Goal: Navigation & Orientation: Find specific page/section

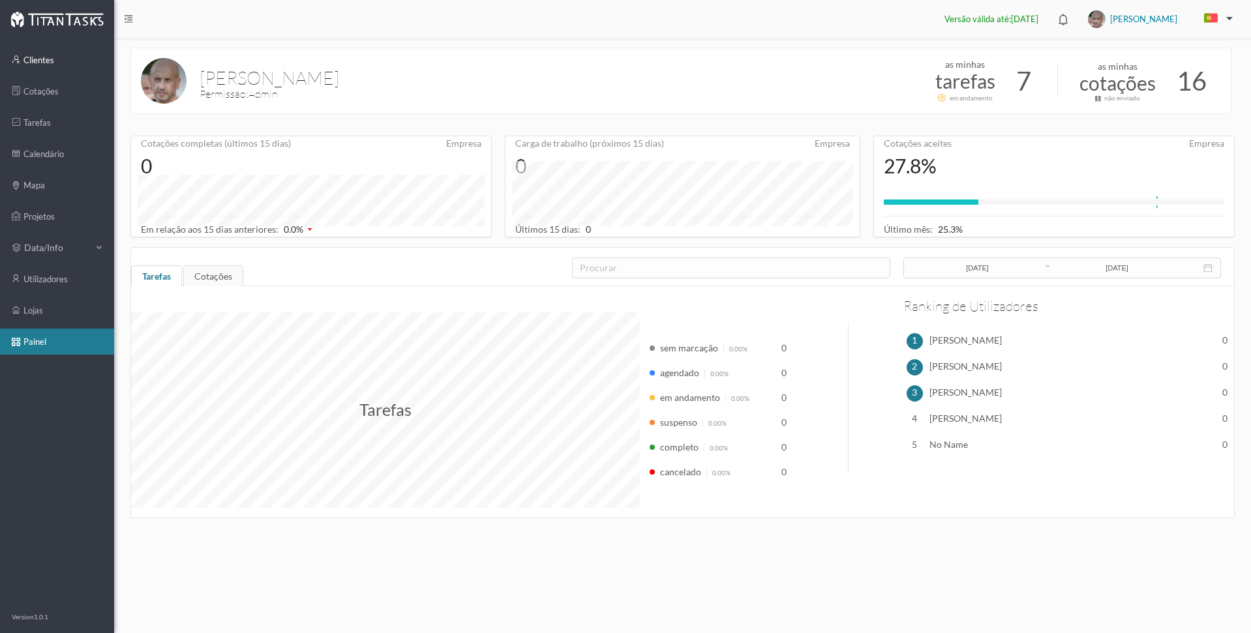
click at [39, 62] on link "clientes" at bounding box center [57, 60] width 114 height 26
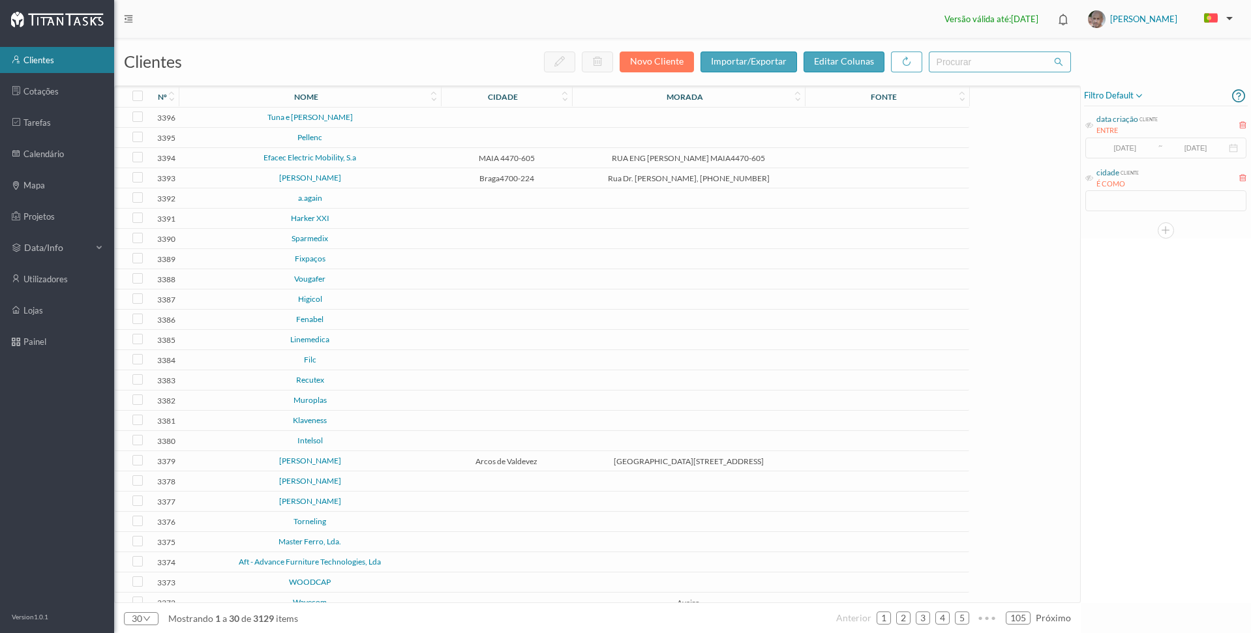
click at [309, 200] on link "a.again" at bounding box center [310, 198] width 24 height 10
click at [305, 220] on link "Harker XXI" at bounding box center [310, 218] width 38 height 10
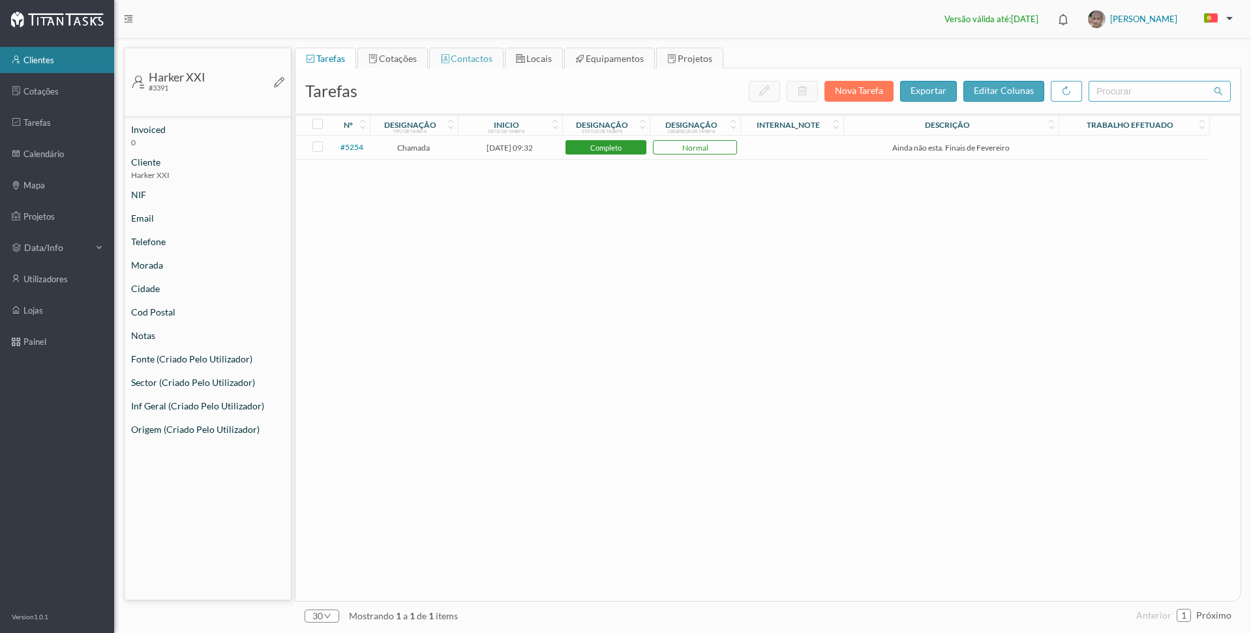
click at [467, 58] on span "contactos" at bounding box center [472, 58] width 42 height 11
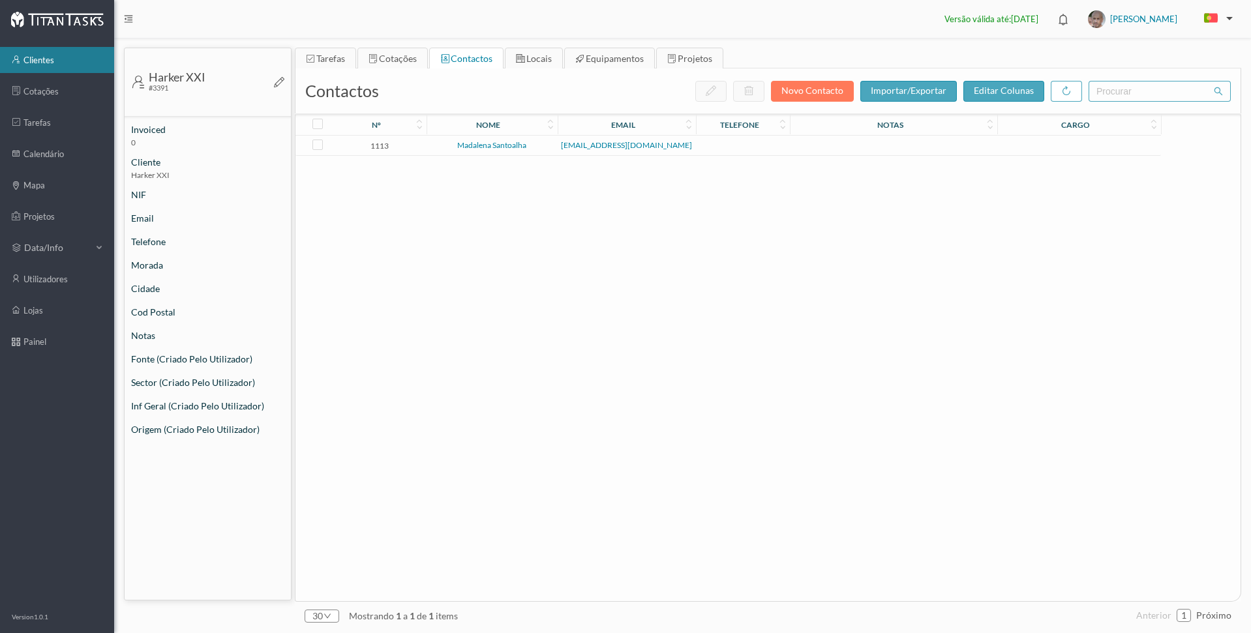
click at [490, 147] on link "Madalena Santoalha" at bounding box center [491, 145] width 69 height 10
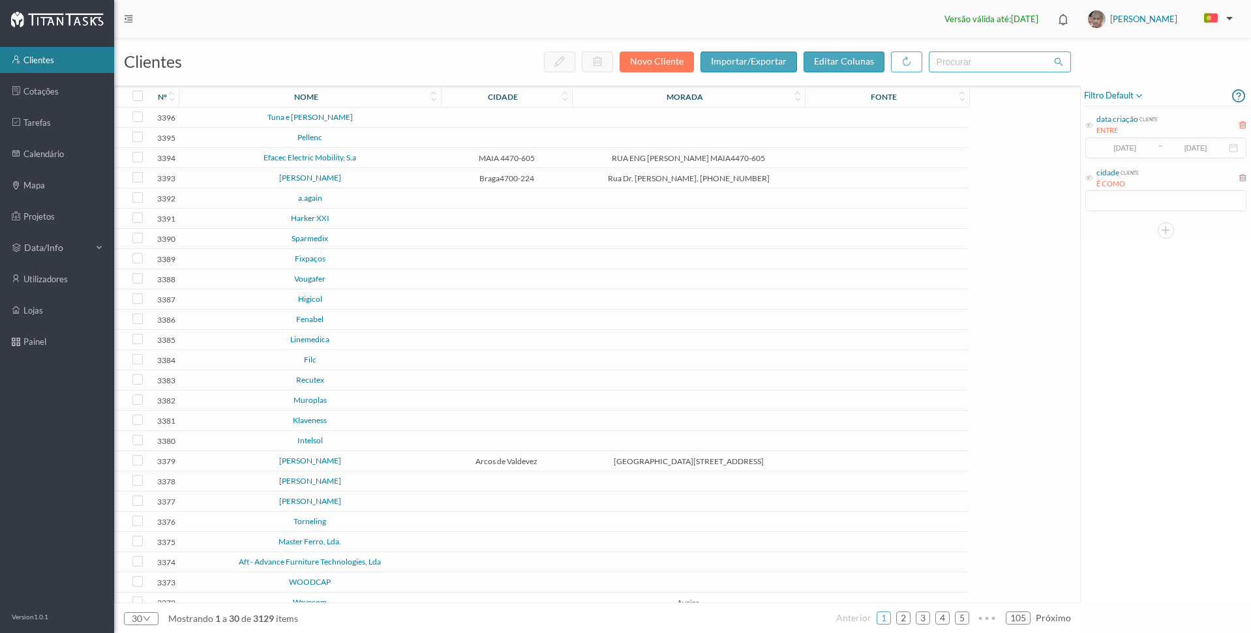
click at [308, 320] on link "Fenabel" at bounding box center [309, 319] width 27 height 10
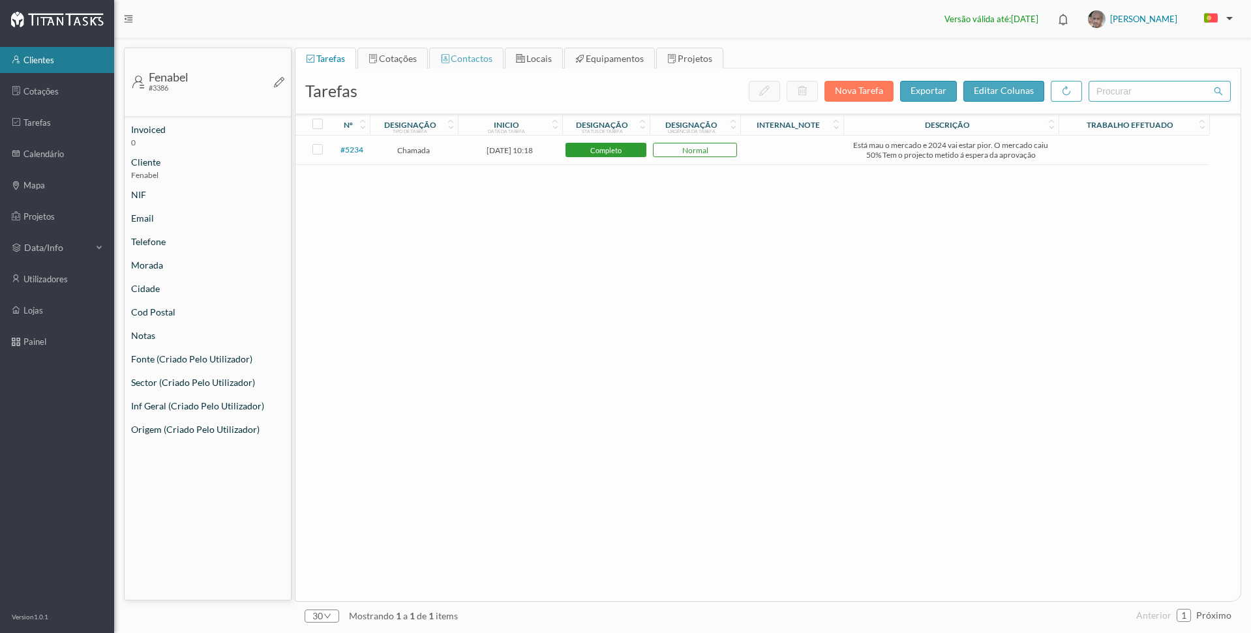
click at [468, 55] on span "contactos" at bounding box center [472, 58] width 42 height 11
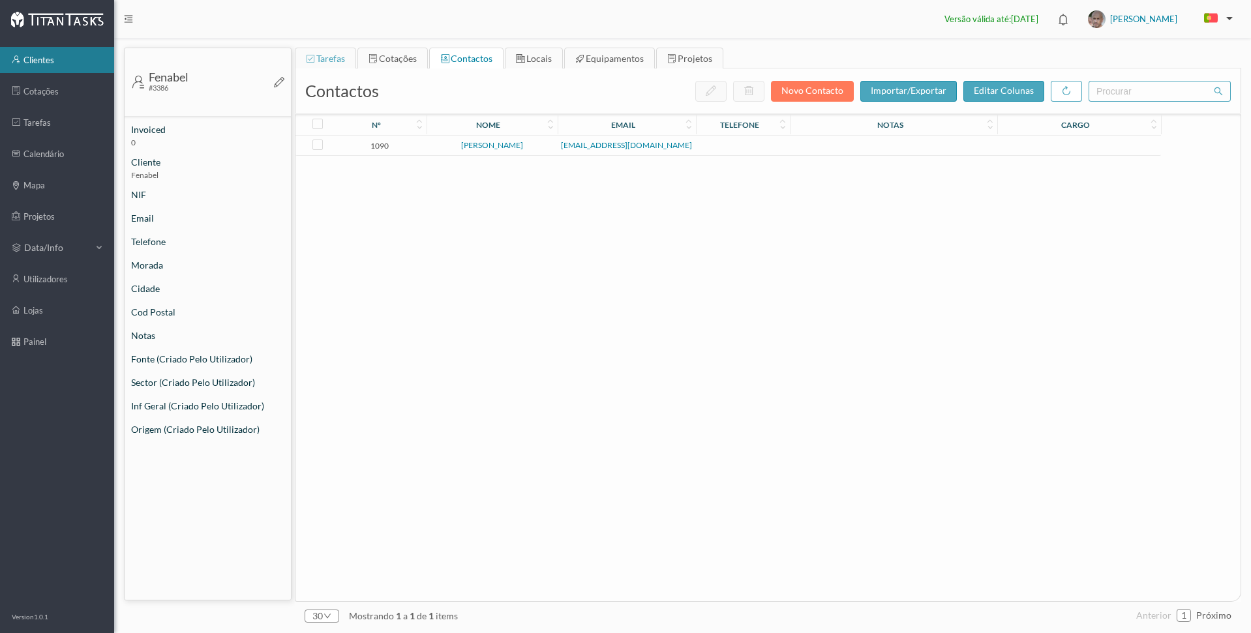
drag, startPoint x: 395, startPoint y: 59, endPoint x: 307, endPoint y: 57, distance: 88.8
click at [389, 59] on span "cotações" at bounding box center [398, 58] width 38 height 11
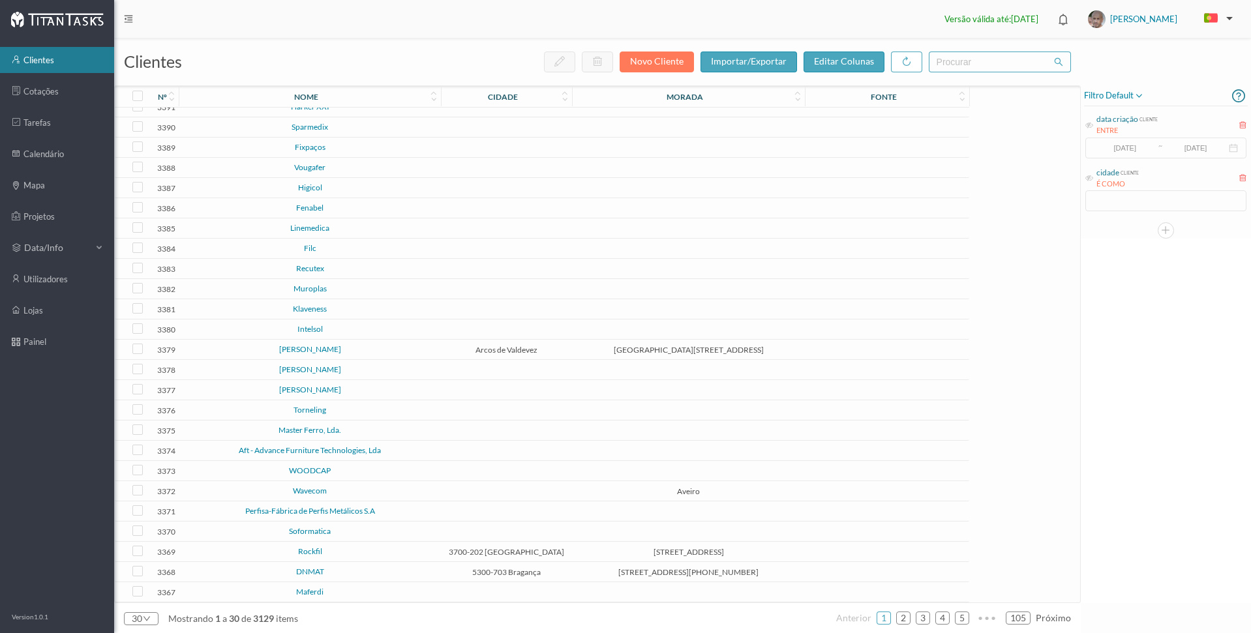
scroll to position [121, 0]
click at [307, 466] on link "WOODCAP" at bounding box center [310, 471] width 42 height 10
click at [313, 547] on link "Rockfil" at bounding box center [310, 552] width 24 height 10
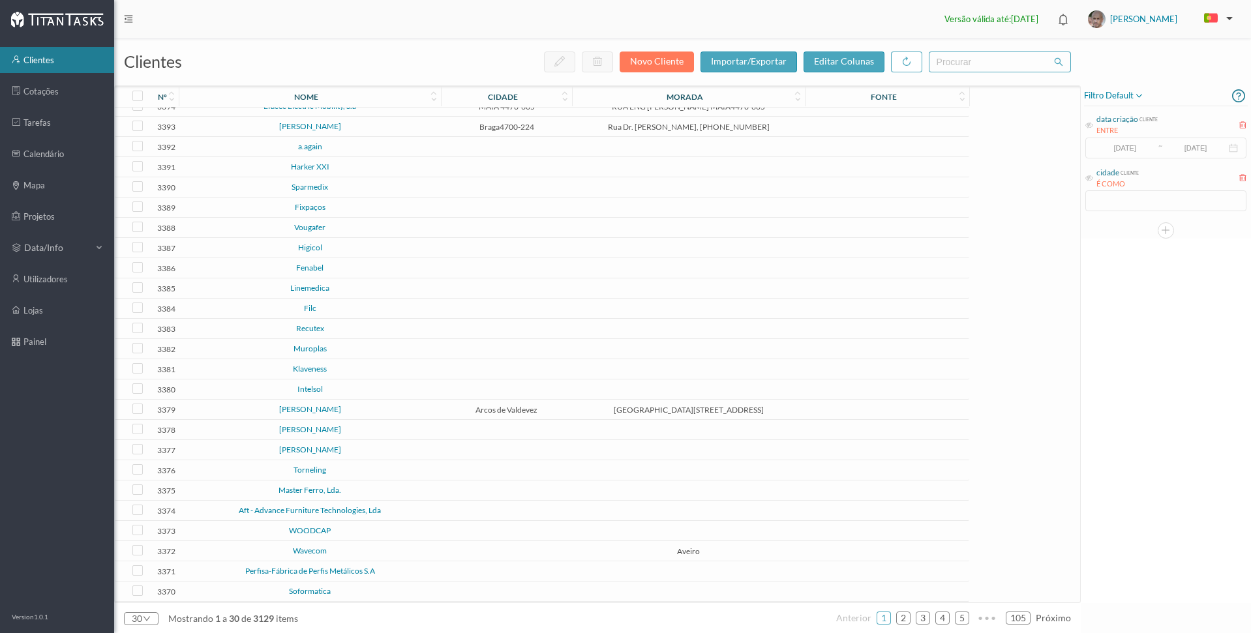
scroll to position [121, 0]
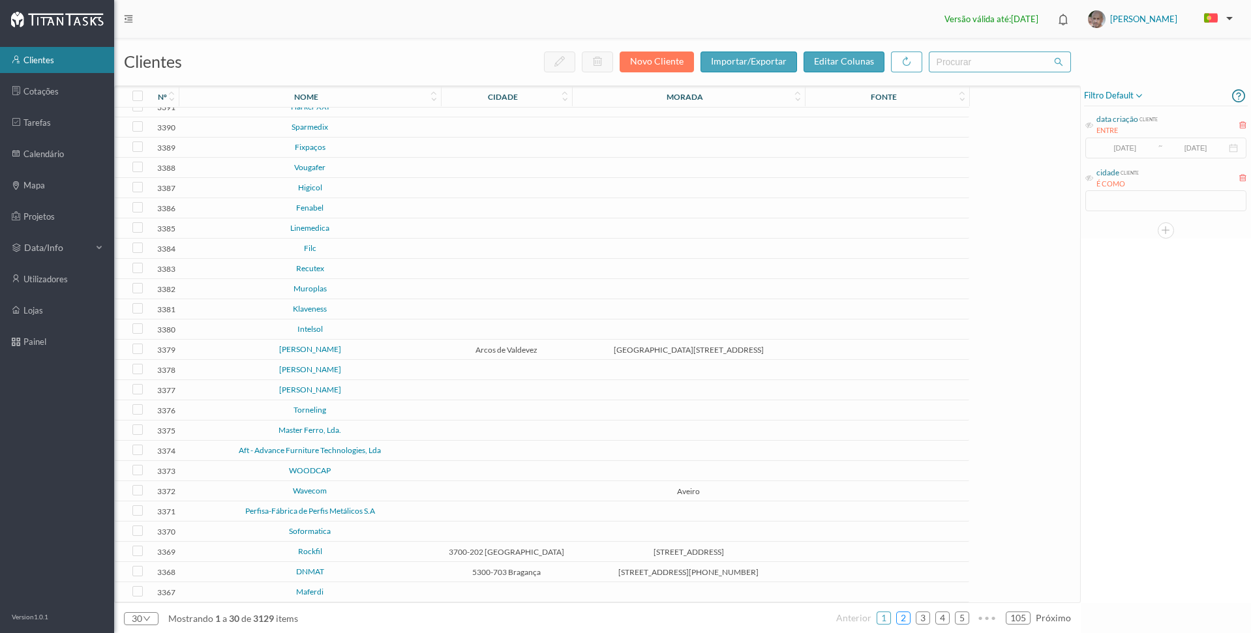
click at [906, 618] on link "2" at bounding box center [903, 619] width 13 height 20
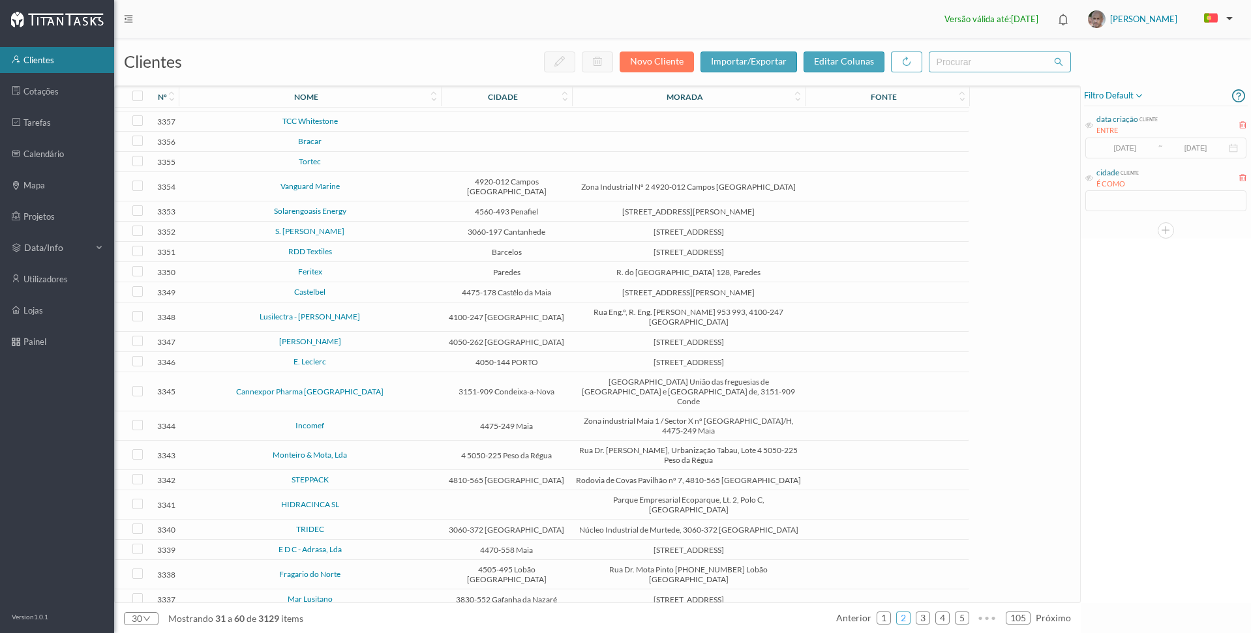
scroll to position [175, 0]
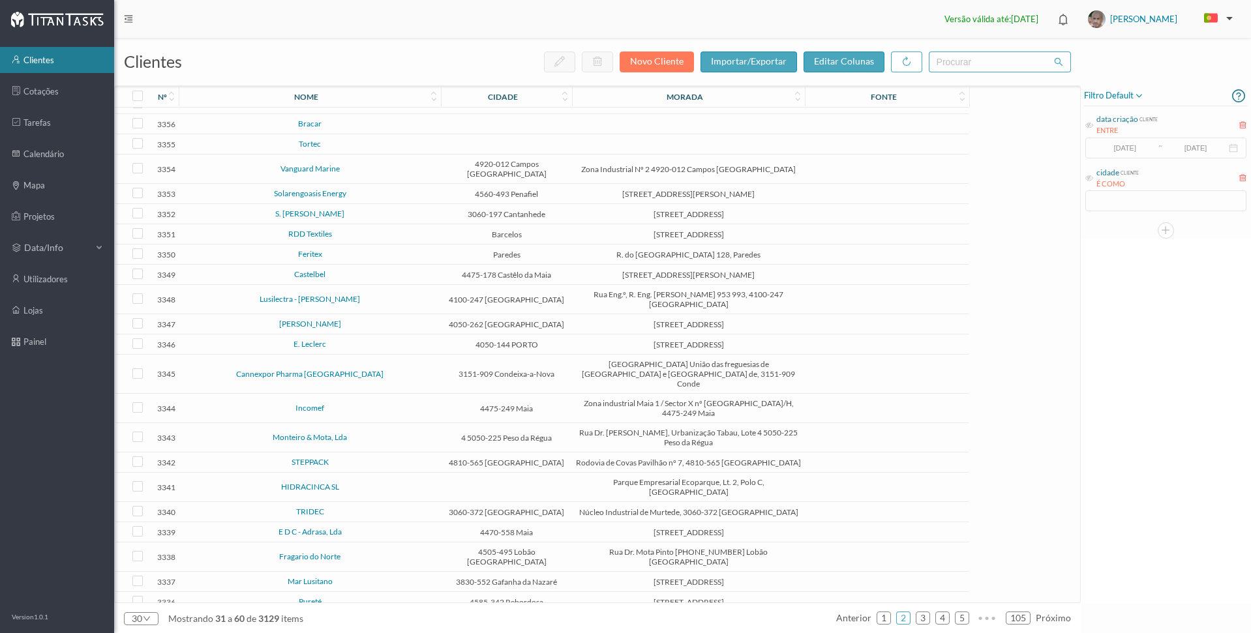
click at [1056, 617] on span "próximo" at bounding box center [1053, 618] width 35 height 11
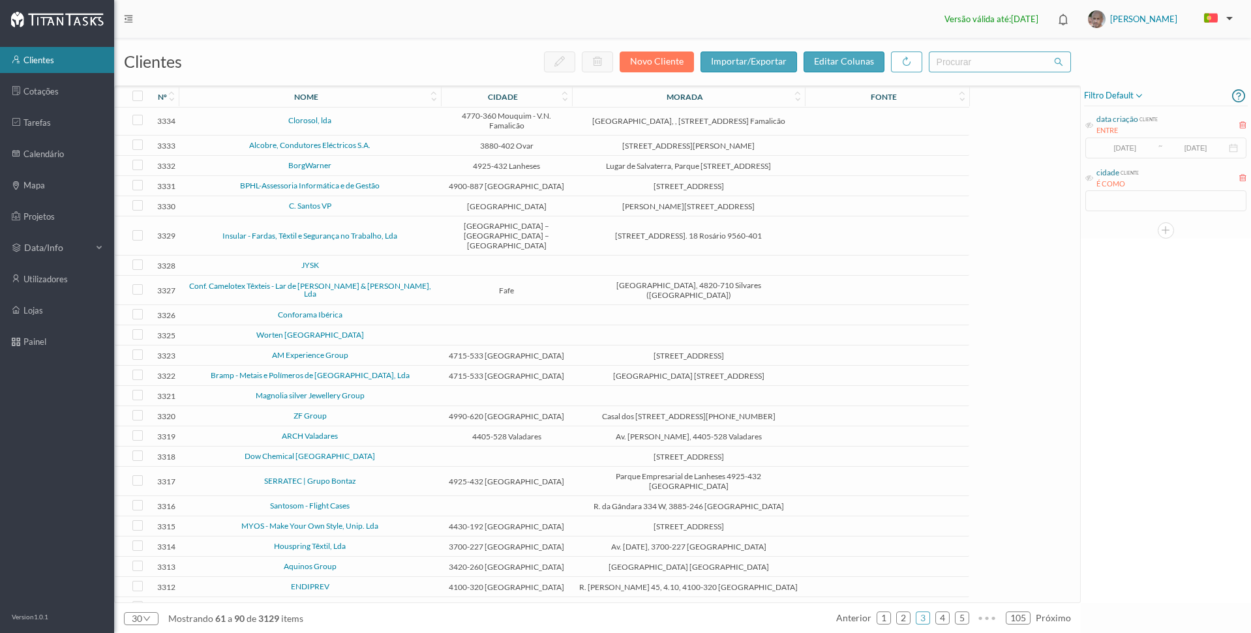
scroll to position [0, 0]
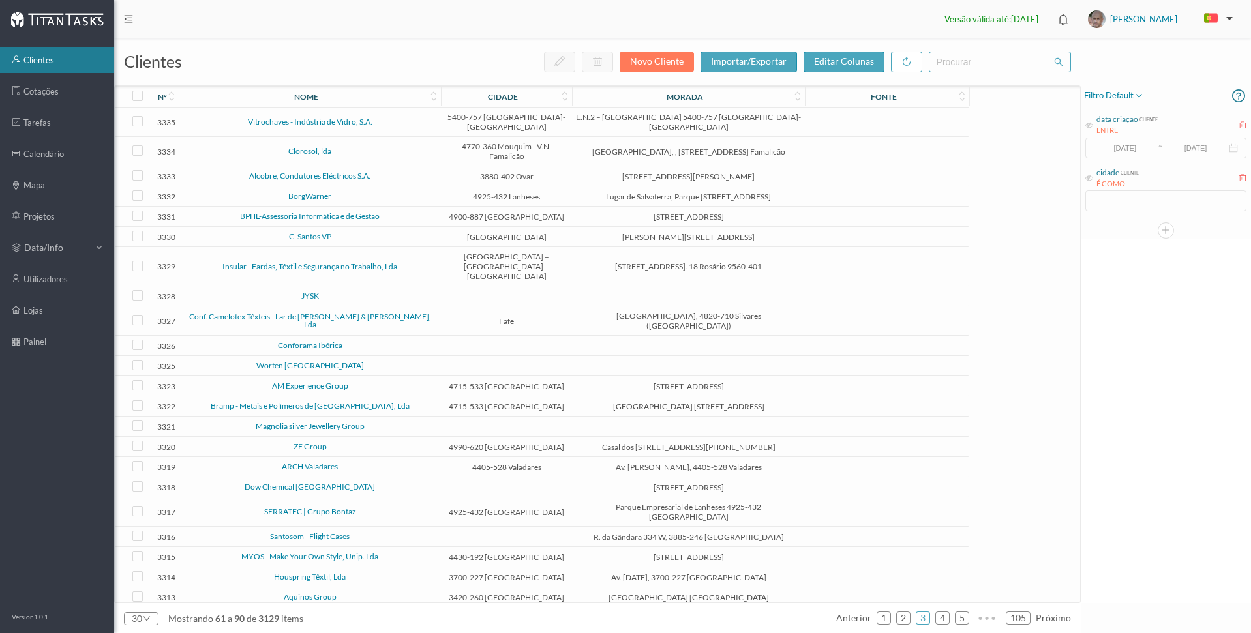
click at [327, 409] on link "Bramp - Metais e Polímeros de [GEOGRAPHIC_DATA], Lda" at bounding box center [310, 406] width 199 height 10
click at [307, 451] on link "ZF Group" at bounding box center [310, 447] width 33 height 10
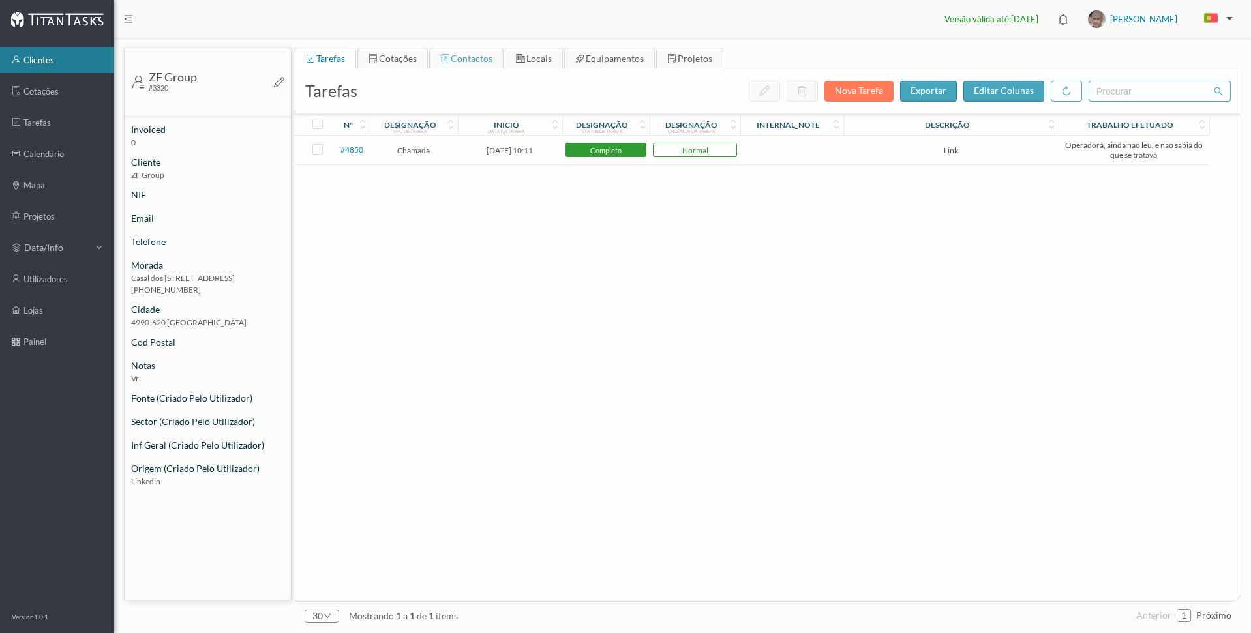
click at [460, 60] on span "contactos" at bounding box center [472, 58] width 42 height 11
